Goal: Use online tool/utility: Utilize a website feature to perform a specific function

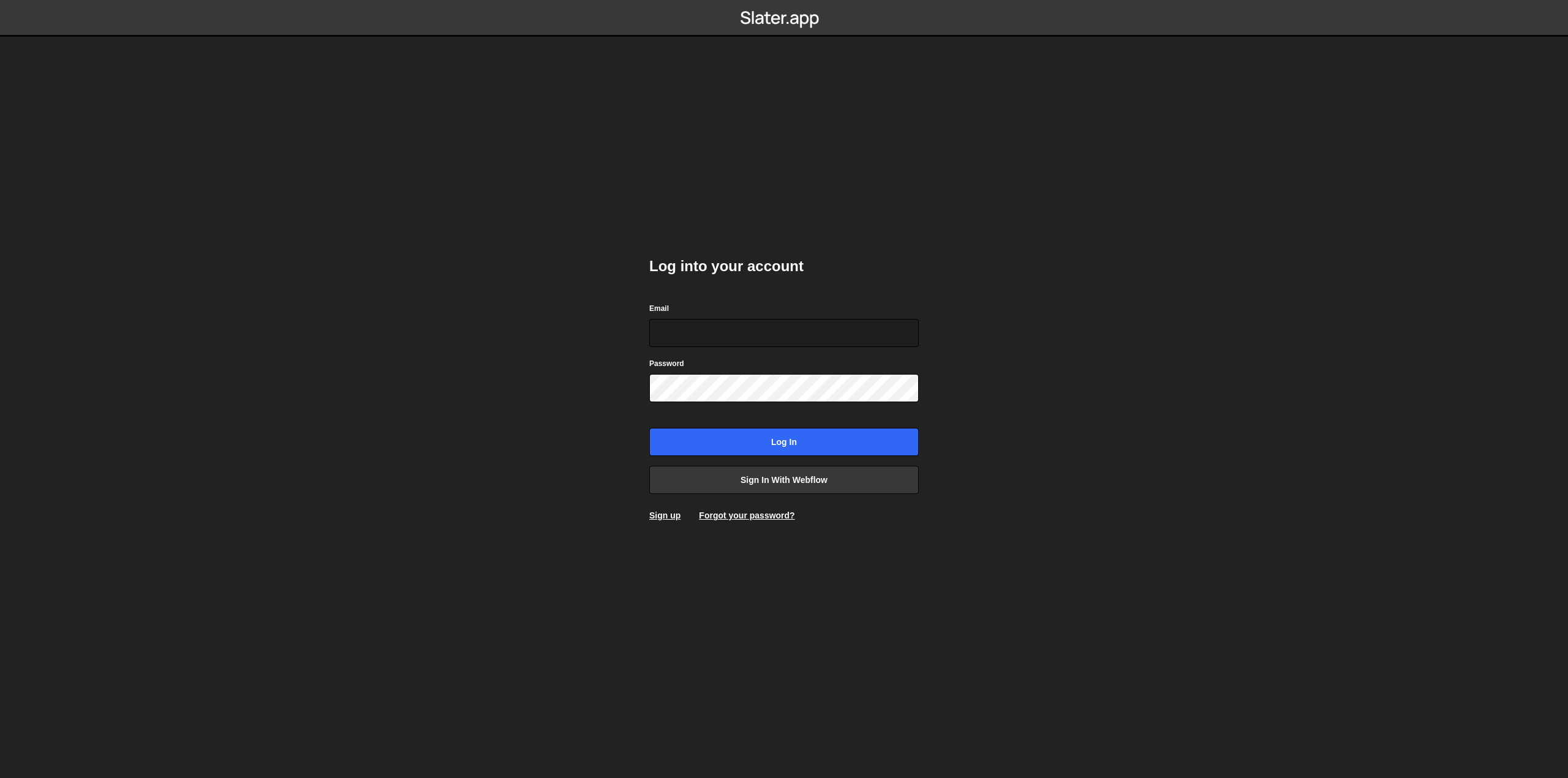
type input "dev@40hearts.com"
click at [878, 436] on input "Log in" at bounding box center [784, 443] width 269 height 28
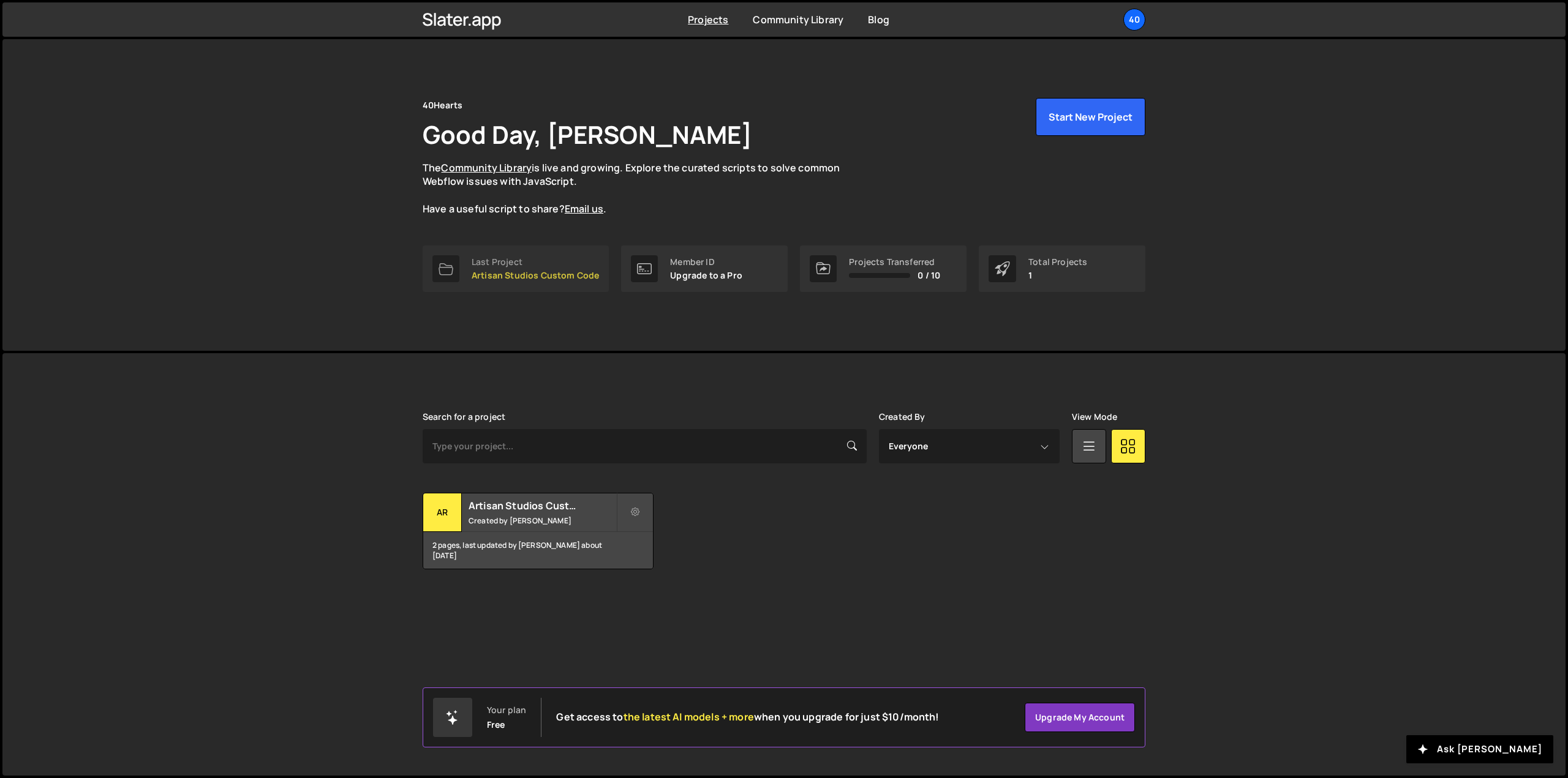
click at [541, 272] on p "Artisan Studios Custom Code" at bounding box center [535, 275] width 128 height 10
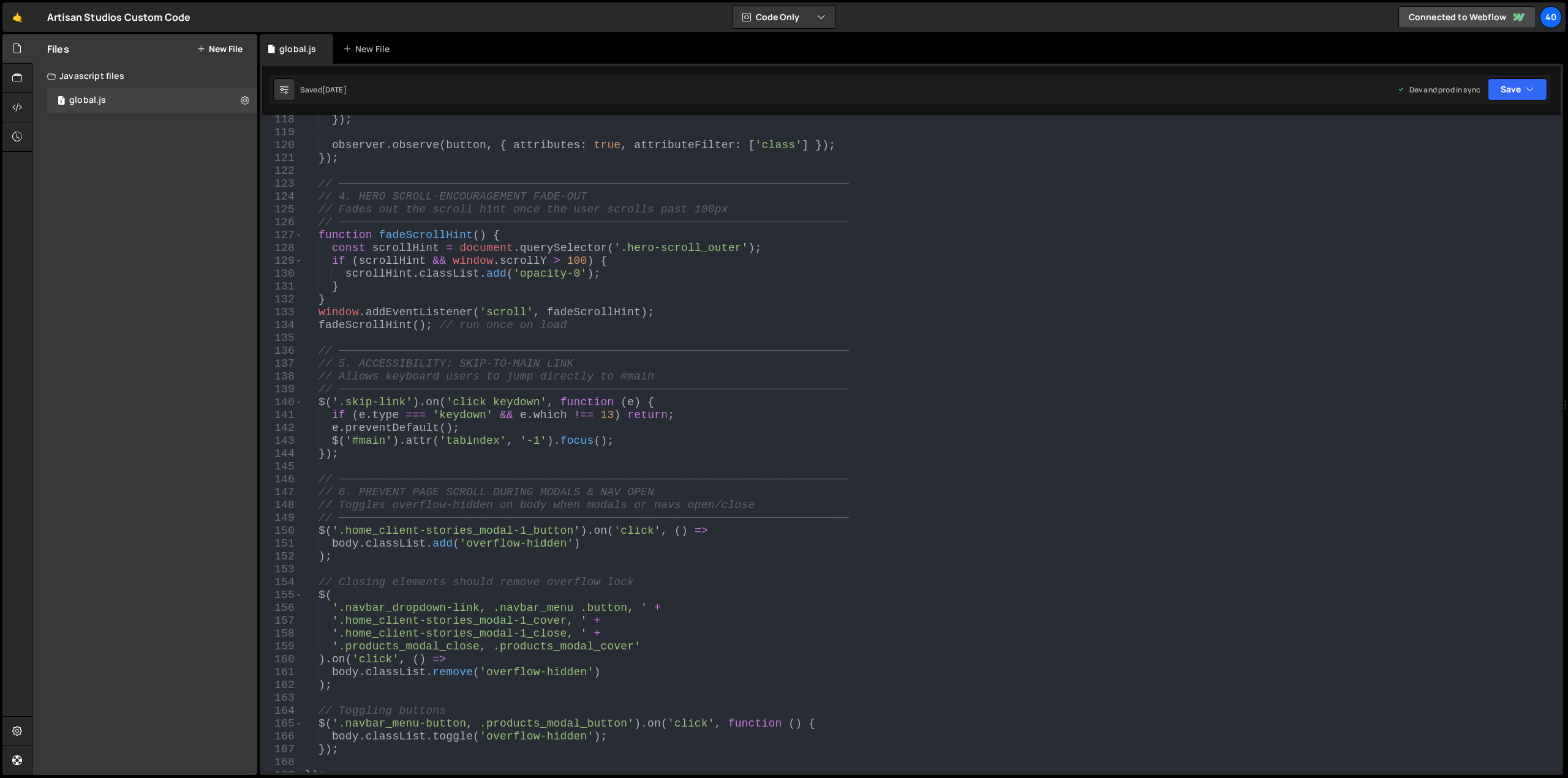
scroll to position [1653, 0]
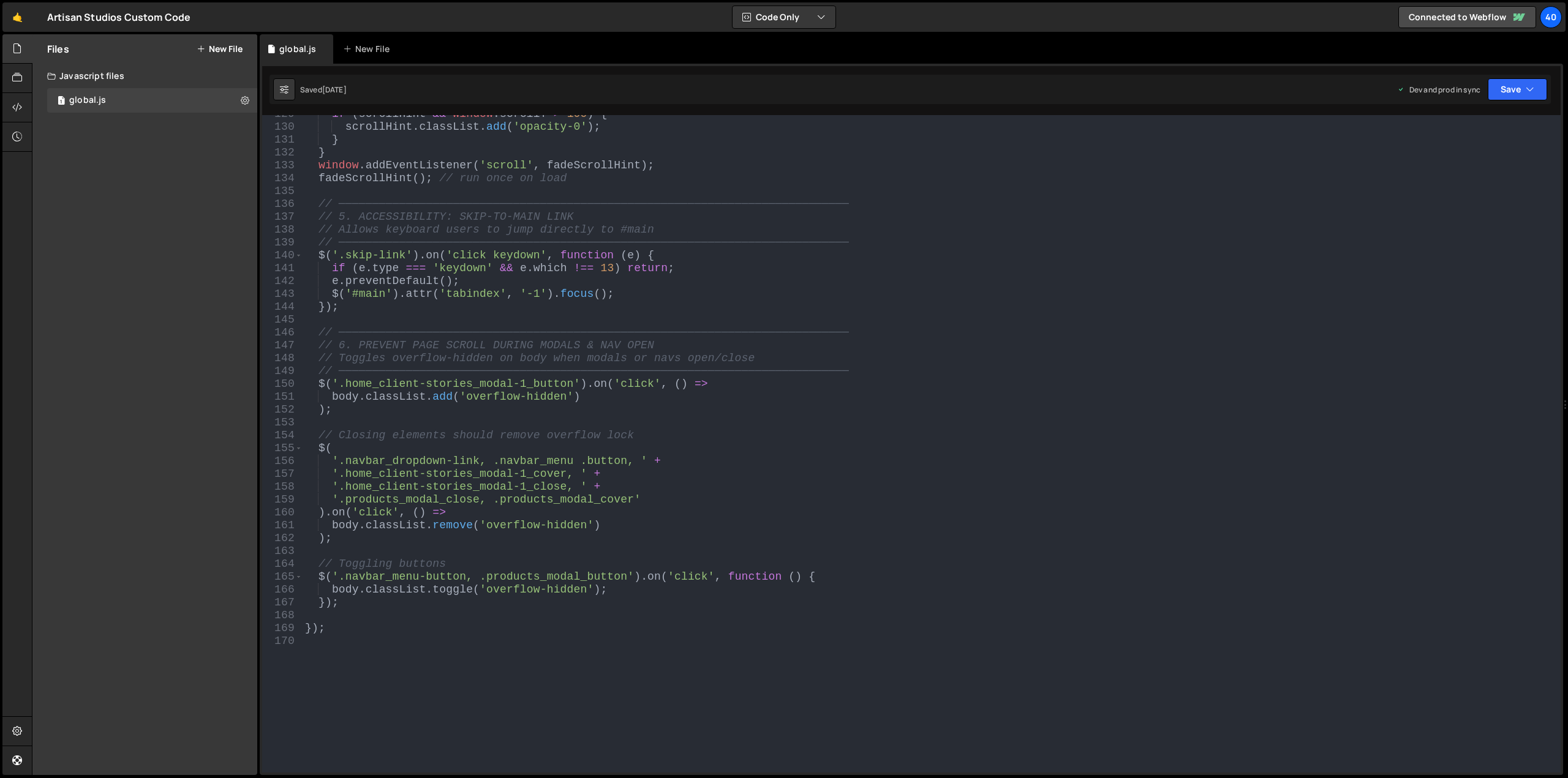
click at [950, 529] on div "if ( scrollHint && window . scrollY > 100 ) { scrollHint . classList . add ( 'o…" at bounding box center [929, 449] width 1253 height 683
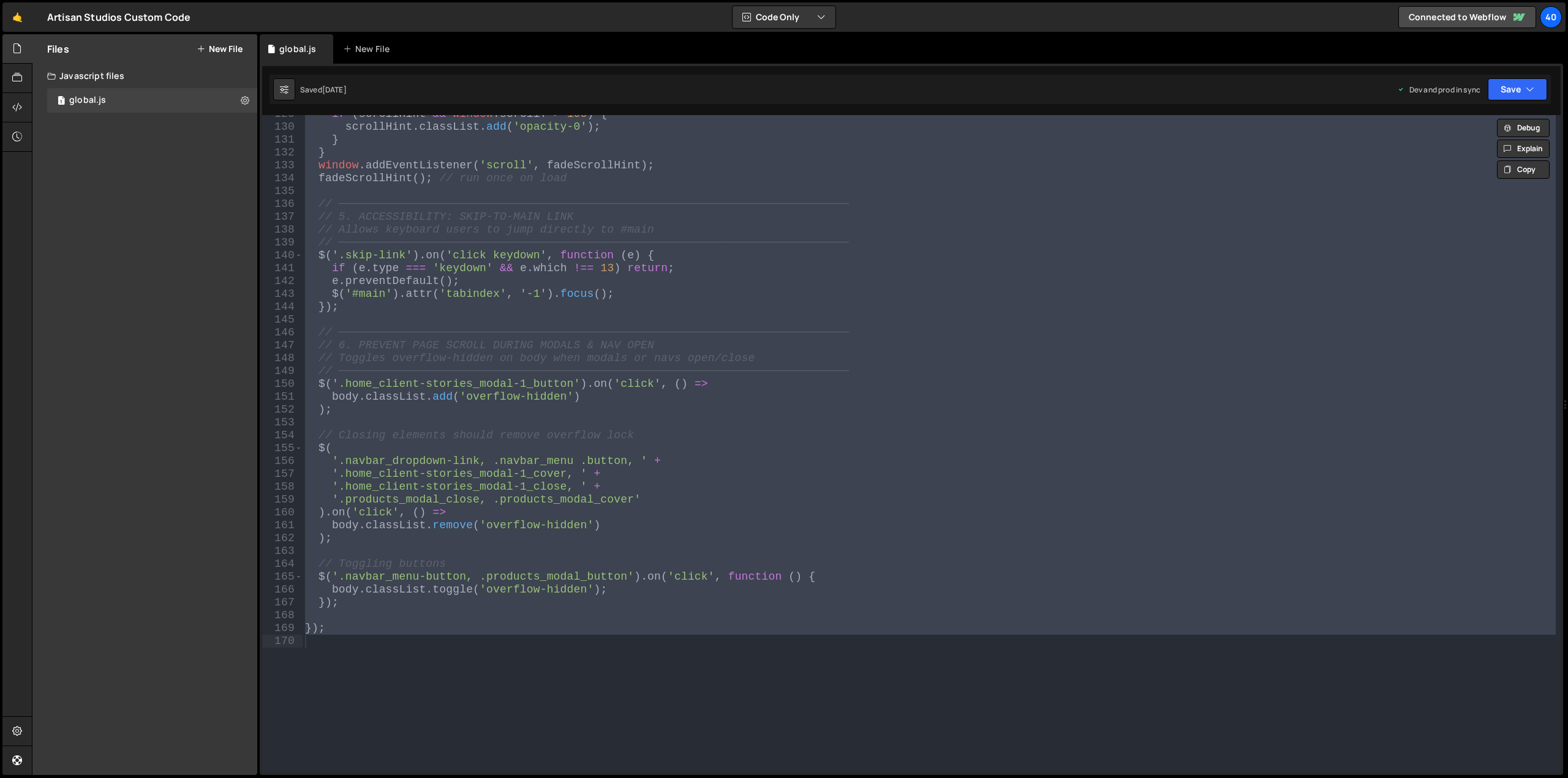
click at [752, 464] on div "if ( scrollHint && window . scrollY > 100 ) { scrollHint . classList . add ( 'o…" at bounding box center [929, 444] width 1253 height 658
type textarea "'.navbar_dropdown-link, .navbar_menu .button, ' +"
